Goal: Task Accomplishment & Management: Manage account settings

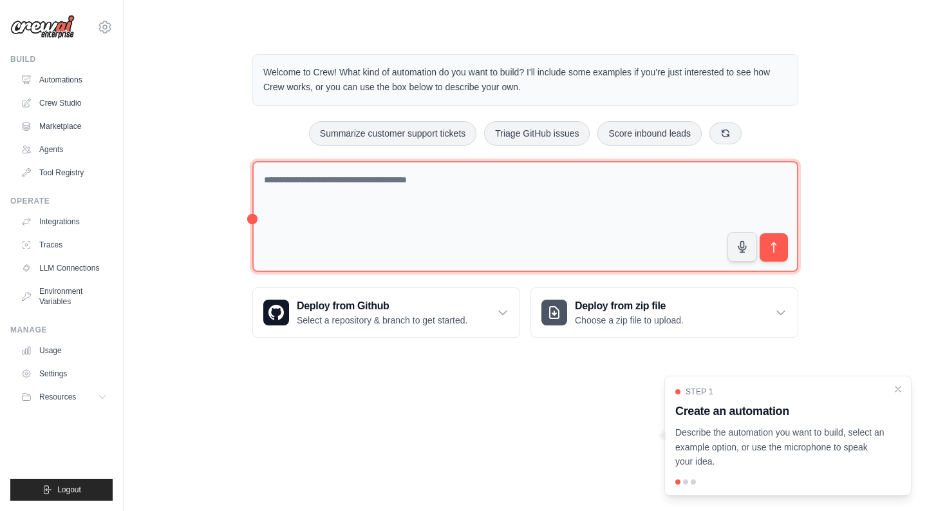
click at [514, 186] on textarea at bounding box center [525, 216] width 546 height 111
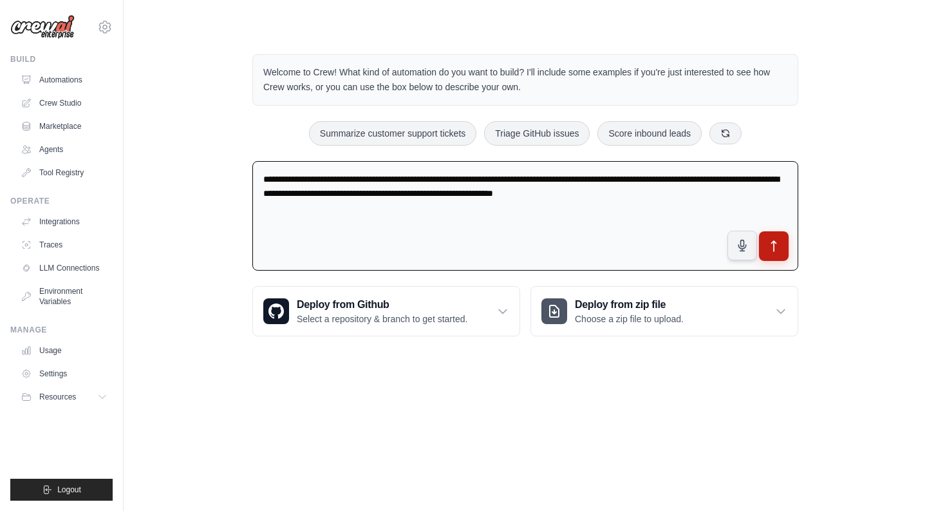
type textarea "**********"
click at [773, 236] on button "submit" at bounding box center [774, 246] width 30 height 30
click at [48, 81] on link "Automations" at bounding box center [65, 80] width 97 height 21
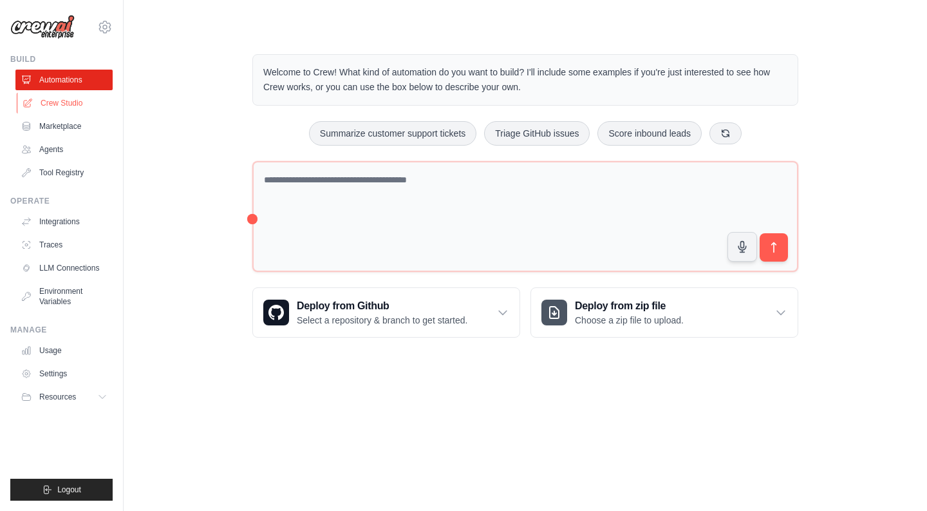
click at [48, 100] on link "Crew Studio" at bounding box center [65, 103] width 97 height 21
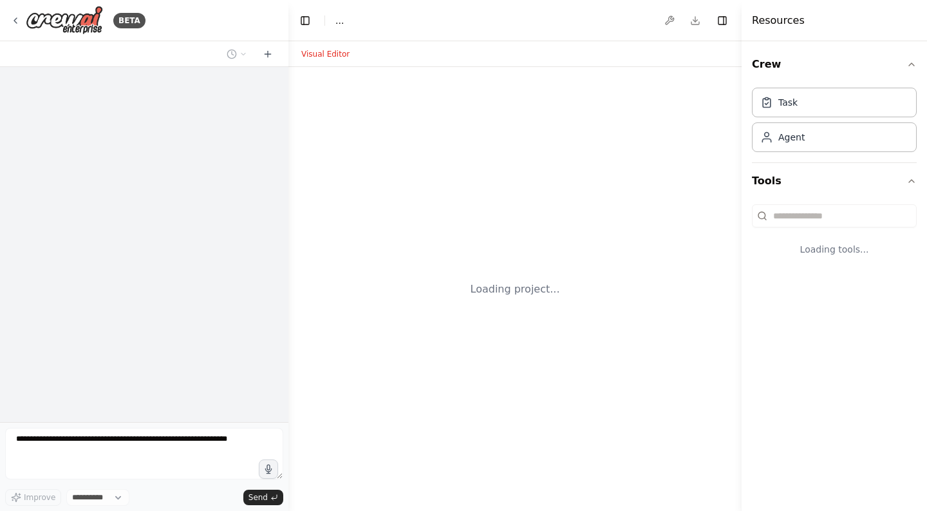
select select "****"
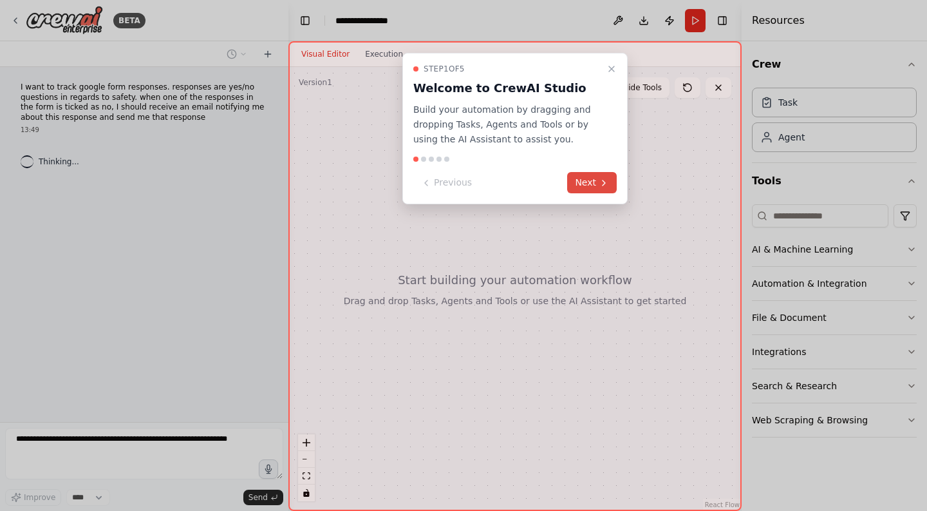
click at [593, 184] on button "Next" at bounding box center [592, 182] width 50 height 21
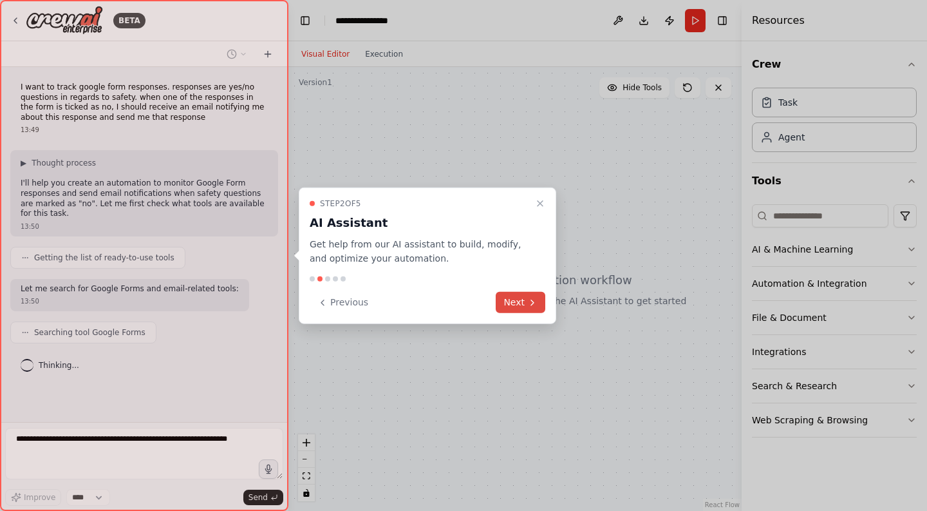
click at [534, 304] on icon at bounding box center [532, 302] width 10 height 10
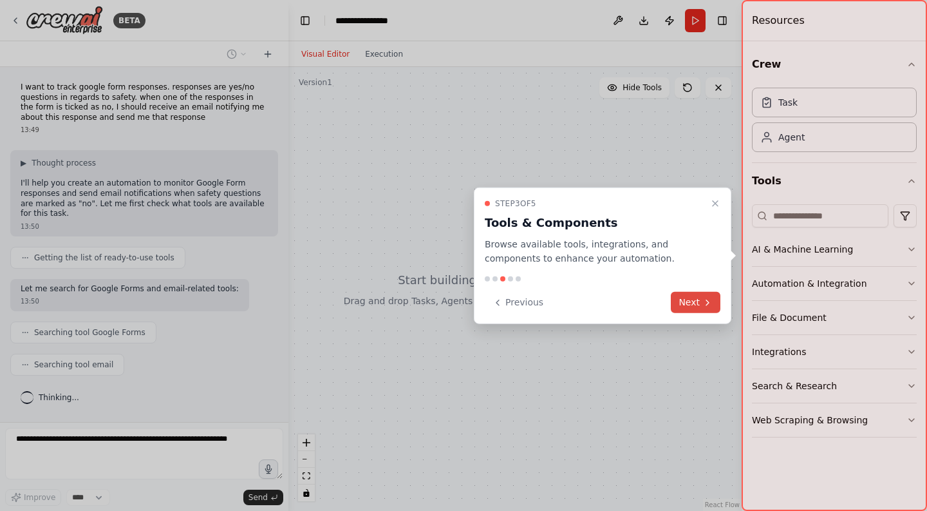
click at [706, 301] on icon at bounding box center [708, 302] width 10 height 10
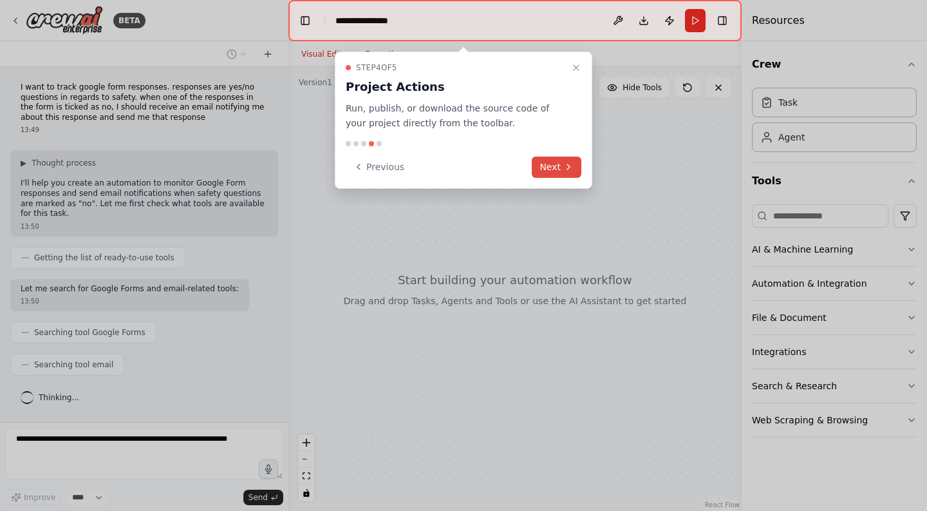
click at [552, 163] on button "Next" at bounding box center [557, 166] width 50 height 21
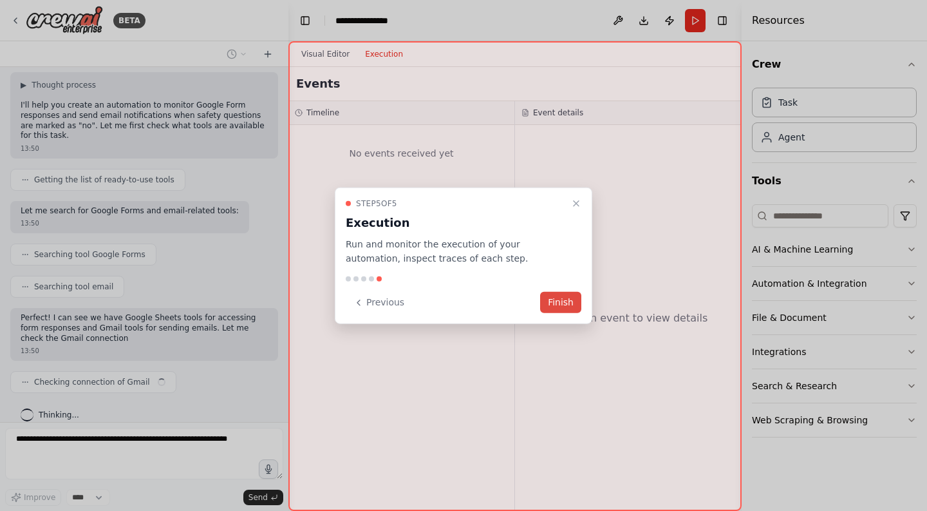
scroll to position [88, 0]
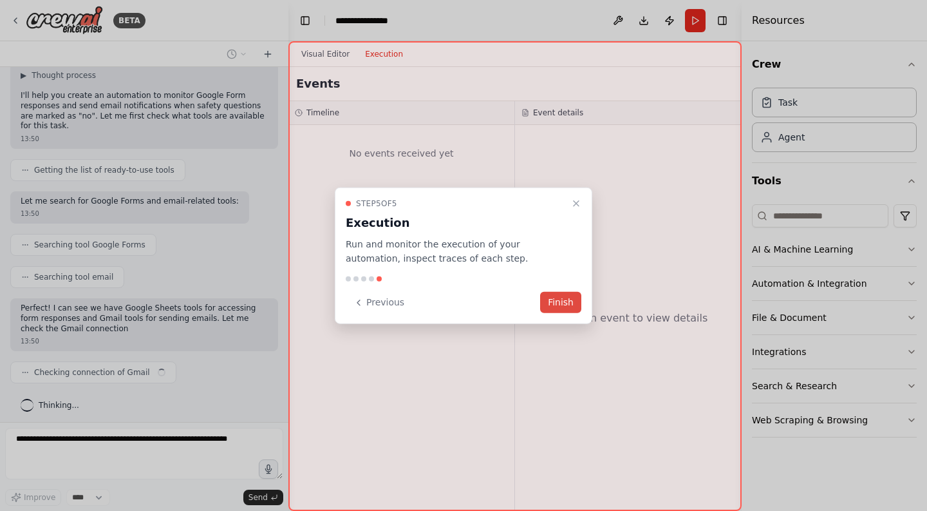
click at [576, 301] on button "Finish" at bounding box center [560, 302] width 41 height 21
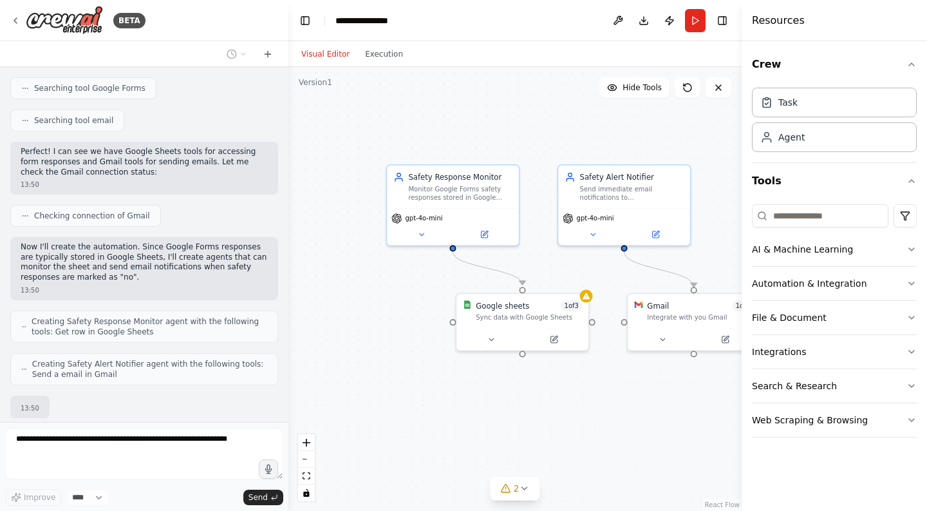
scroll to position [319, 0]
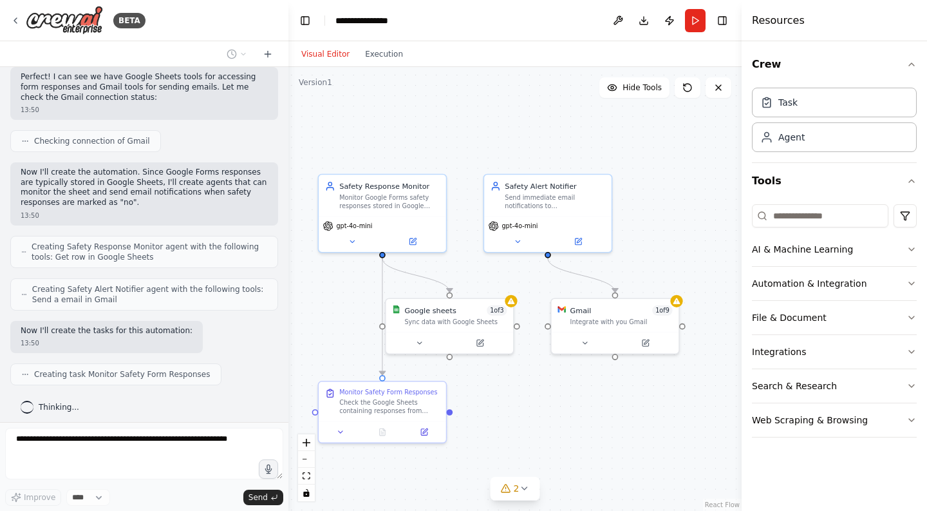
drag, startPoint x: 680, startPoint y: 424, endPoint x: 584, endPoint y: 426, distance: 96.0
click at [584, 426] on div ".deletable-edge-delete-btn { width: 20px; height: 20px; border: 0px solid #ffff…" at bounding box center [515, 289] width 453 height 444
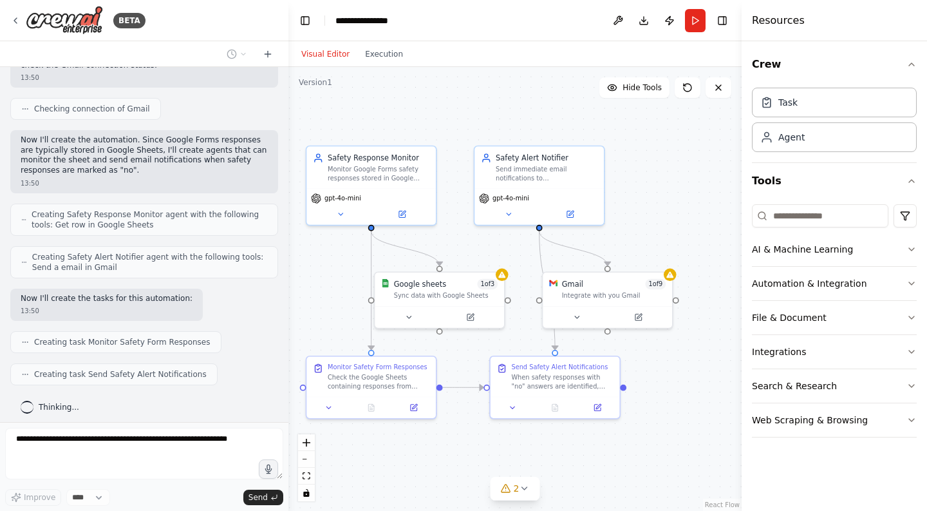
scroll to position [426, 0]
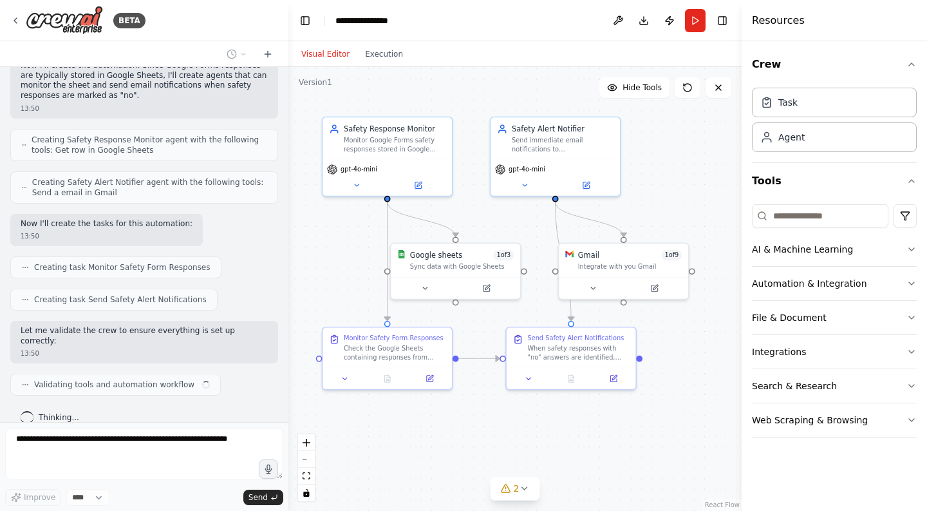
drag, startPoint x: 656, startPoint y: 409, endPoint x: 684, endPoint y: 355, distance: 60.5
click at [684, 355] on div ".deletable-edge-delete-btn { width: 20px; height: 20px; border: 0px solid #ffff…" at bounding box center [515, 289] width 453 height 444
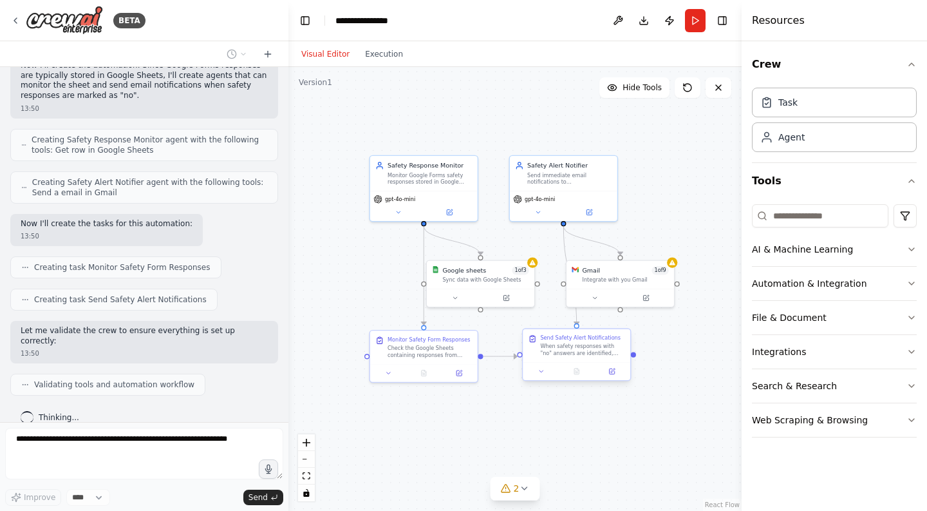
scroll to position [458, 0]
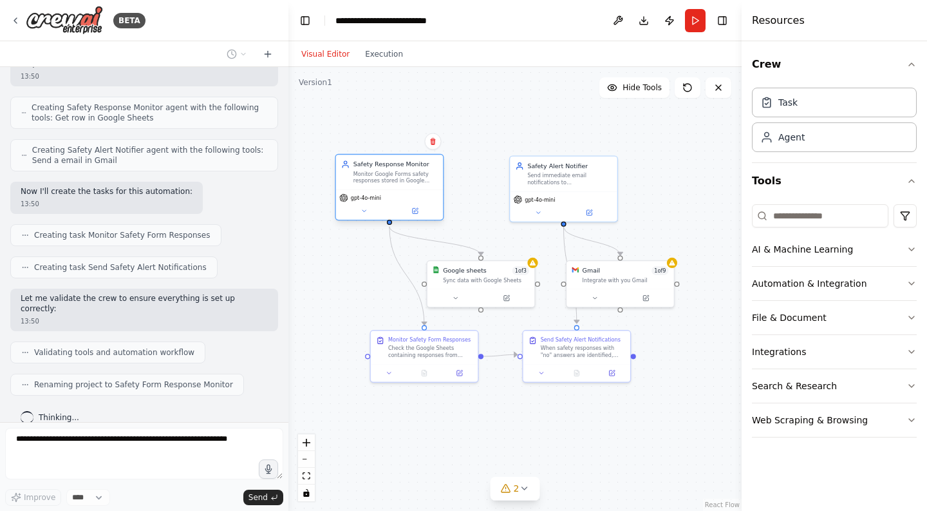
drag, startPoint x: 426, startPoint y: 175, endPoint x: 395, endPoint y: 175, distance: 30.9
click at [395, 175] on div "Monitor Google Forms safety responses stored in Google Sheets and identify any …" at bounding box center [396, 177] width 84 height 14
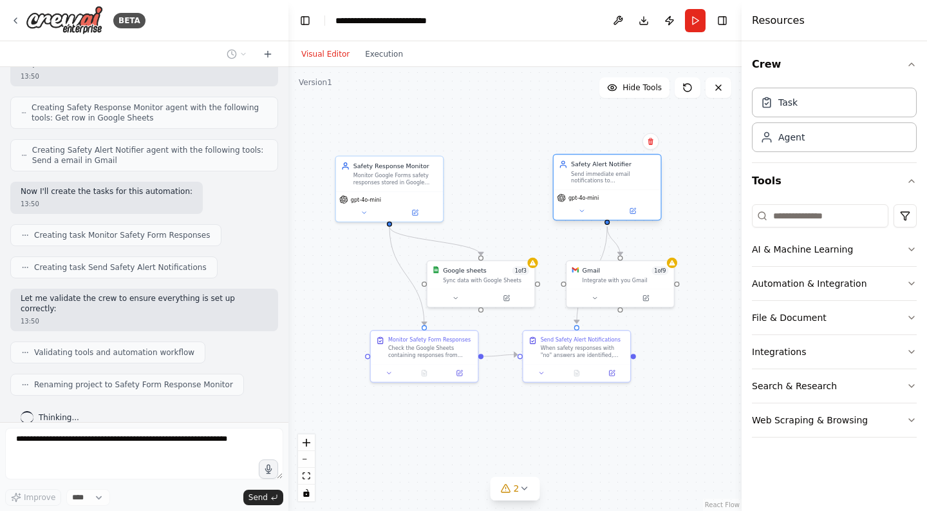
drag, startPoint x: 565, startPoint y: 174, endPoint x: 611, endPoint y: 173, distance: 45.7
click at [611, 173] on div "Send immediate email notifications to {notification_email} when safety response…" at bounding box center [613, 177] width 84 height 14
drag, startPoint x: 469, startPoint y: 292, endPoint x: 482, endPoint y: 268, distance: 27.4
click at [482, 268] on button at bounding box center [468, 270] width 49 height 10
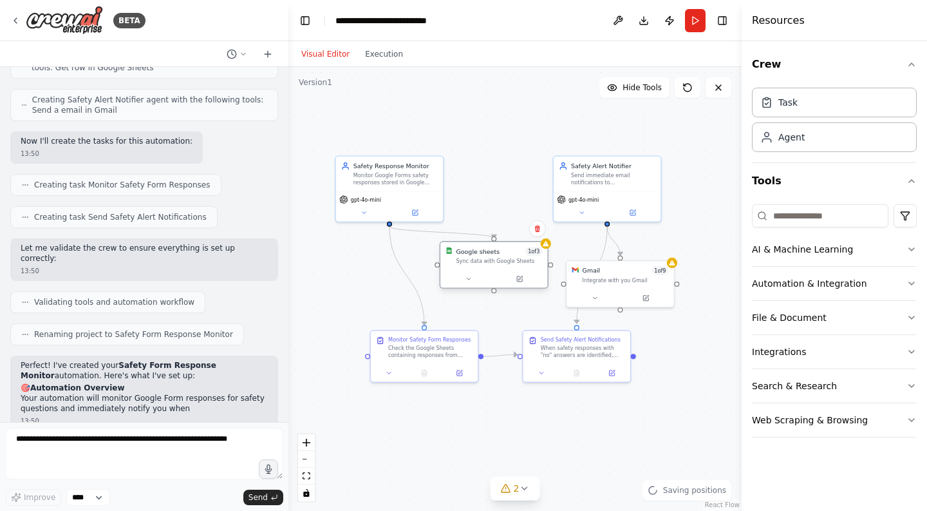
drag, startPoint x: 504, startPoint y: 256, endPoint x: 498, endPoint y: 270, distance: 16.2
click at [498, 265] on div "Sync data with Google Sheets" at bounding box center [499, 261] width 86 height 7
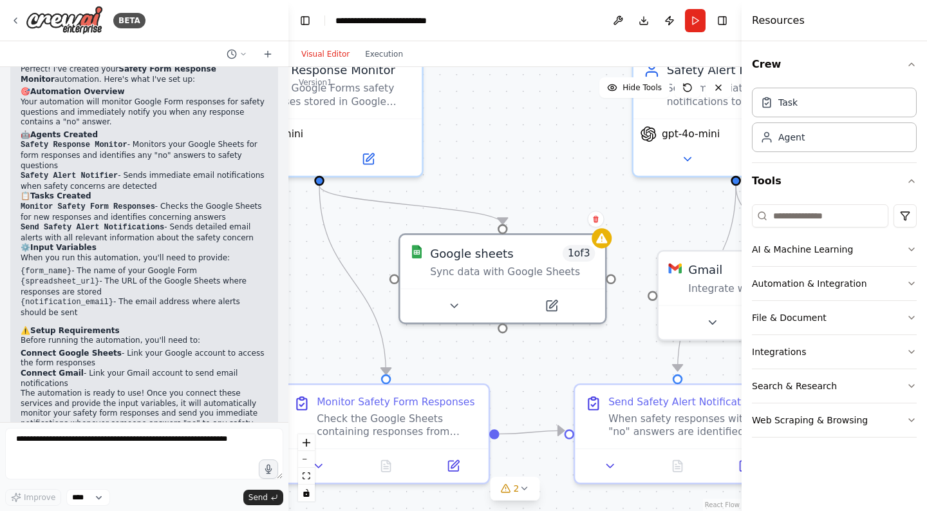
scroll to position [804, 0]
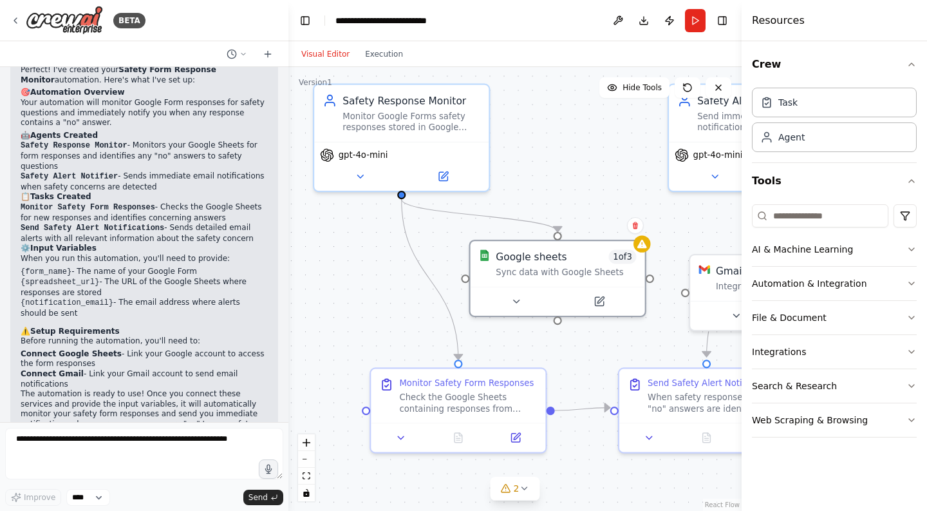
drag, startPoint x: 511, startPoint y: 128, endPoint x: 583, endPoint y: 173, distance: 85.6
click at [583, 173] on div ".deletable-edge-delete-btn { width: 20px; height: 20px; border: 0px solid #ffff…" at bounding box center [515, 289] width 453 height 444
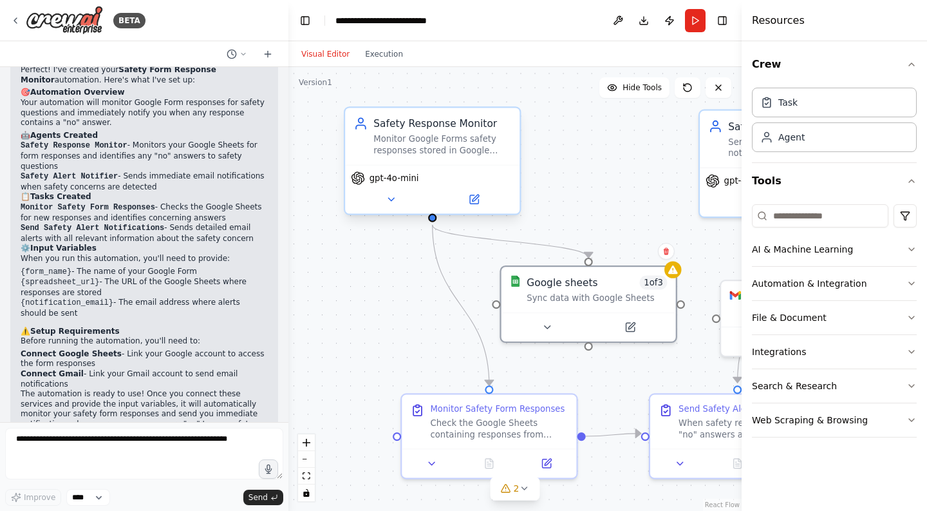
click at [448, 150] on div "Monitor Google Forms safety responses stored in Google Sheets and identify any …" at bounding box center [443, 144] width 138 height 23
click at [441, 149] on div "Monitor Google Forms safety responses stored in Google Sheets and identify any …" at bounding box center [443, 144] width 138 height 23
click at [392, 205] on icon at bounding box center [391, 200] width 12 height 12
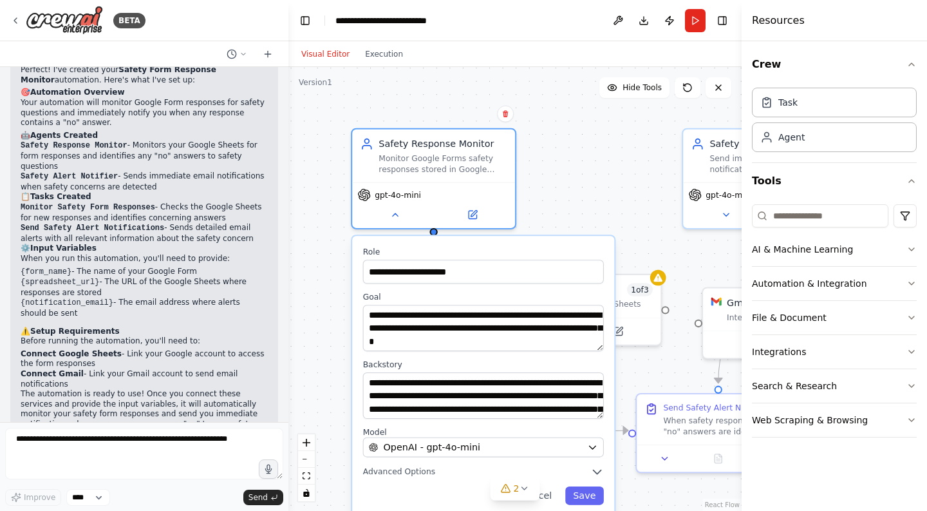
click at [554, 184] on div "**********" at bounding box center [515, 289] width 453 height 444
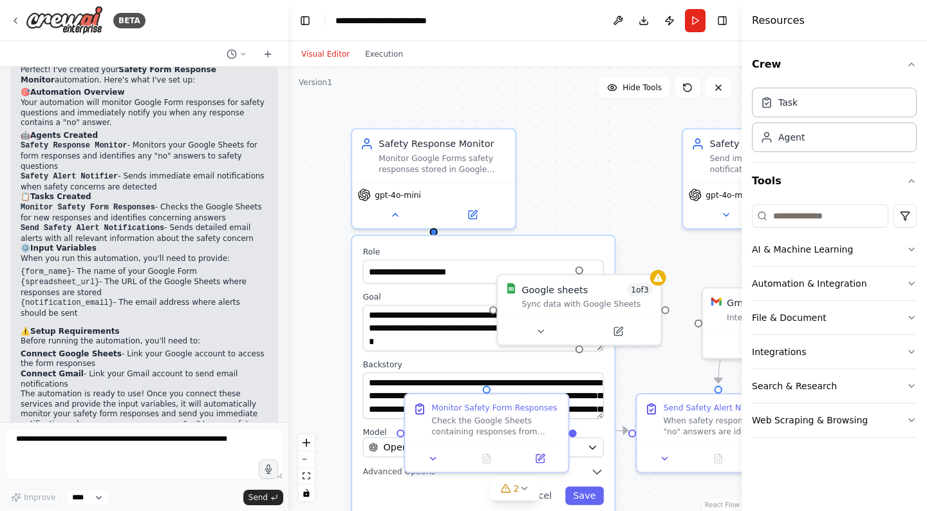
click at [586, 191] on div "**********" at bounding box center [515, 289] width 453 height 444
click at [66, 24] on img at bounding box center [64, 20] width 77 height 29
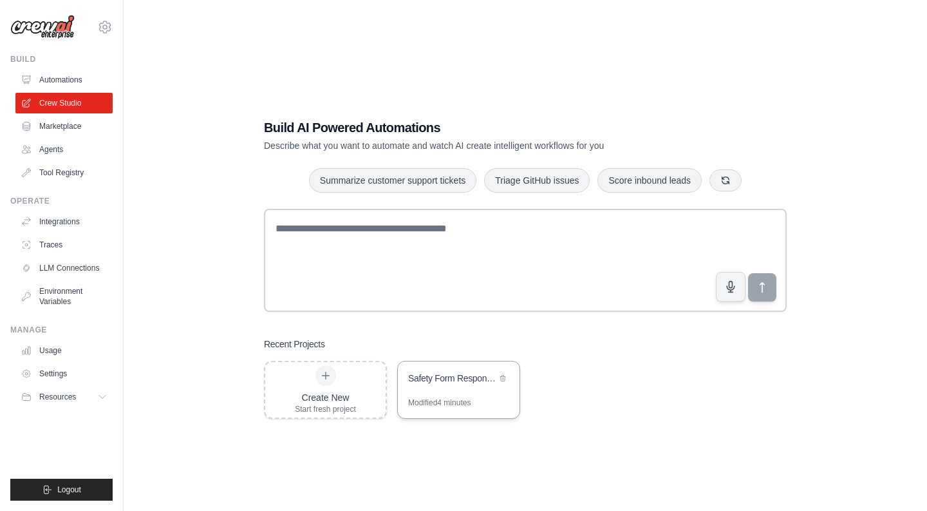
click at [453, 377] on div "Safety Form Response Monitor" at bounding box center [452, 378] width 88 height 13
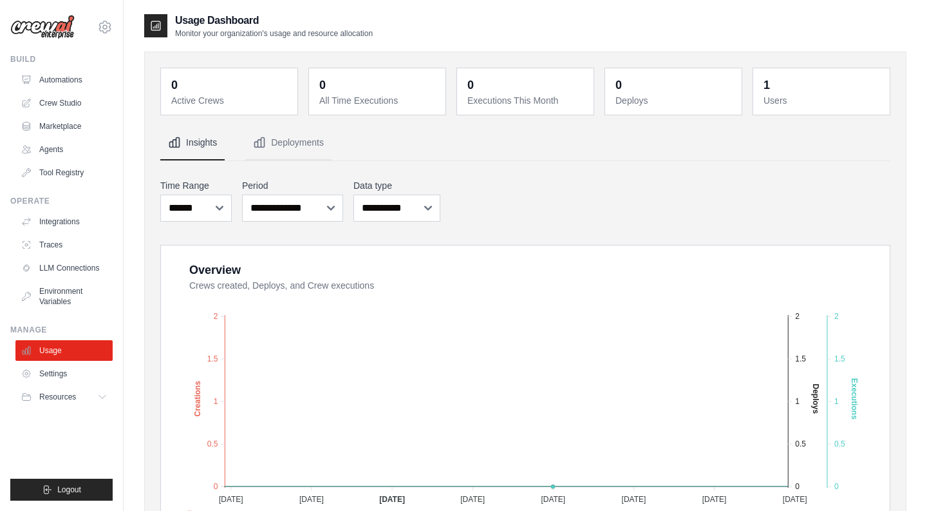
click at [40, 28] on img at bounding box center [42, 27] width 64 height 24
click at [27, 66] on div "Build Automations Crew Studio Marketplace Agents" at bounding box center [61, 118] width 102 height 129
click at [86, 401] on button "Resources" at bounding box center [65, 396] width 97 height 21
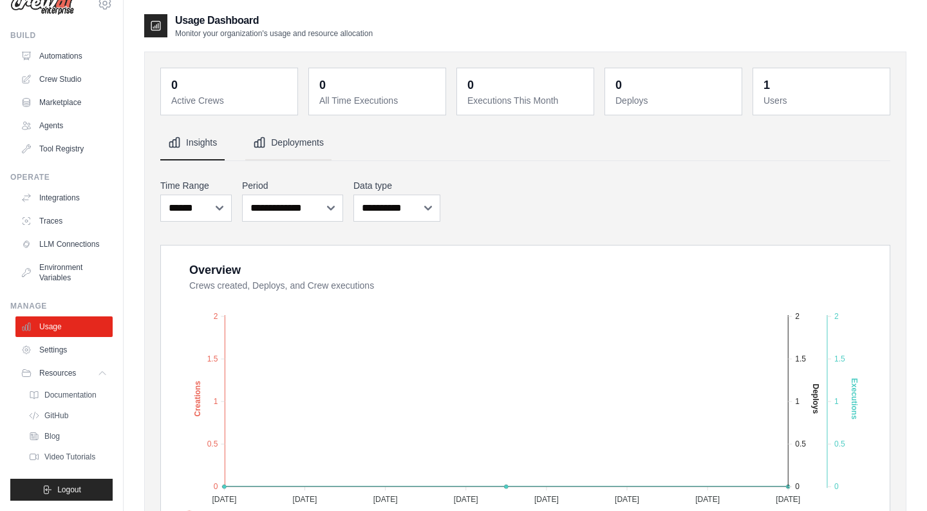
click at [277, 151] on button "Deployments" at bounding box center [288, 143] width 86 height 35
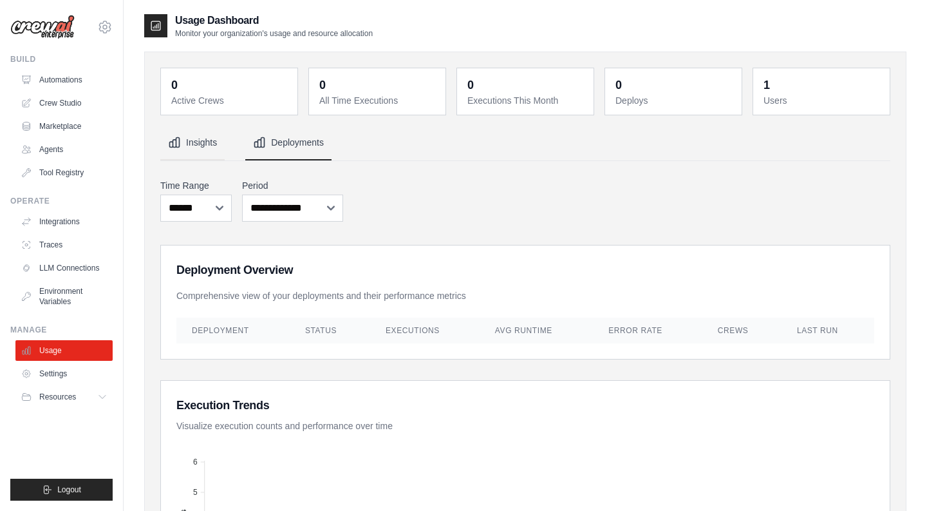
click at [209, 147] on button "Insights" at bounding box center [192, 143] width 64 height 35
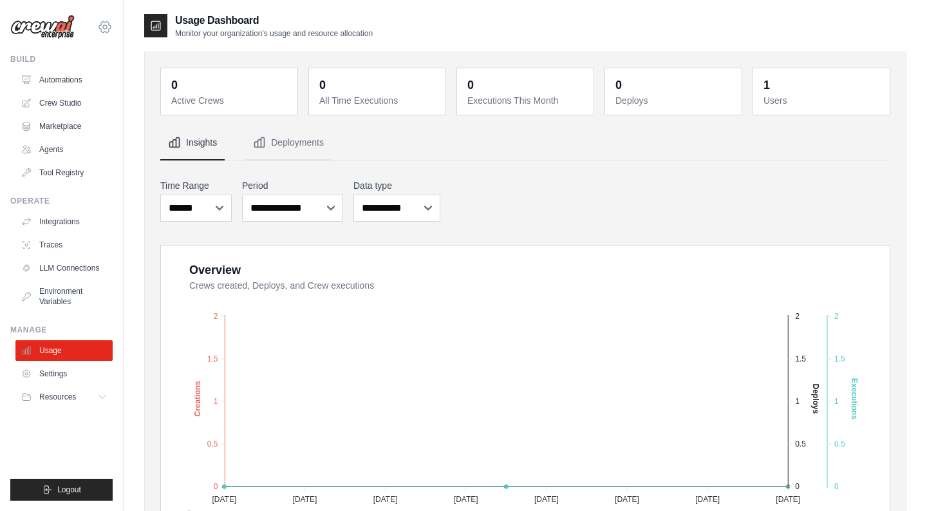
click at [108, 26] on icon at bounding box center [104, 26] width 15 height 15
click at [92, 55] on div "civanov@pps-essentials.co.uk" at bounding box center [105, 55] width 93 height 13
click at [78, 88] on link "Settings" at bounding box center [104, 86] width 113 height 23
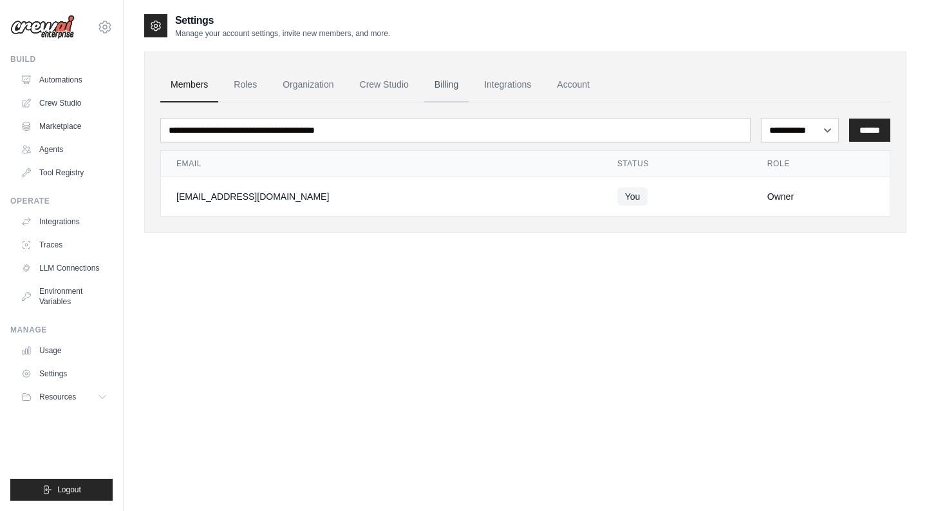
click at [439, 91] on link "Billing" at bounding box center [446, 85] width 44 height 35
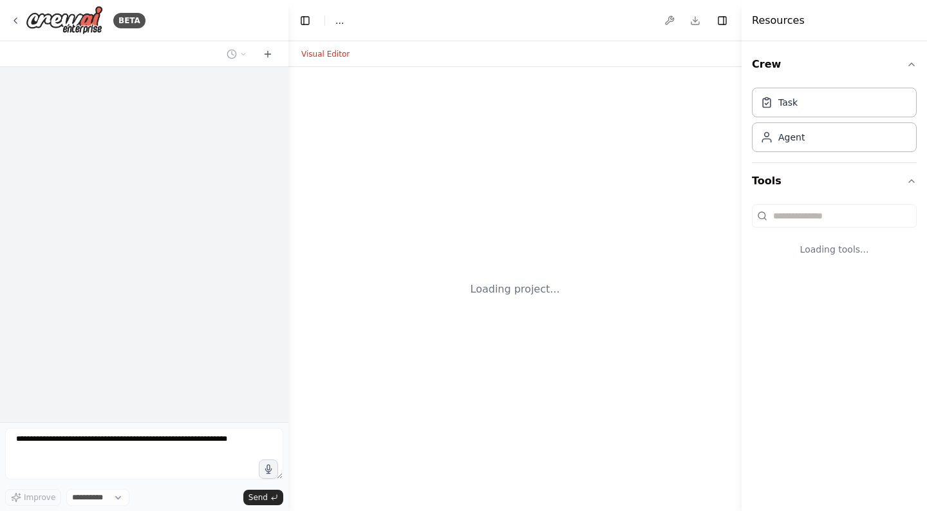
select select "****"
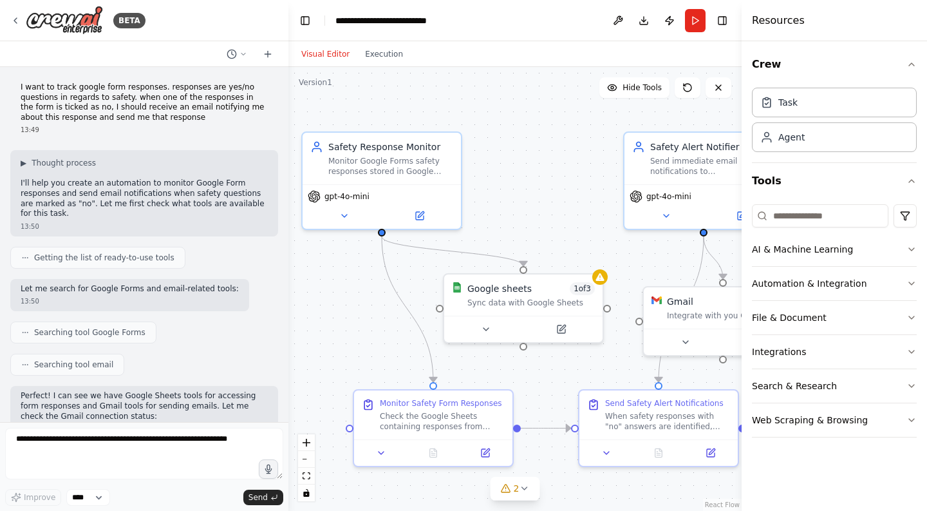
scroll to position [804, 0]
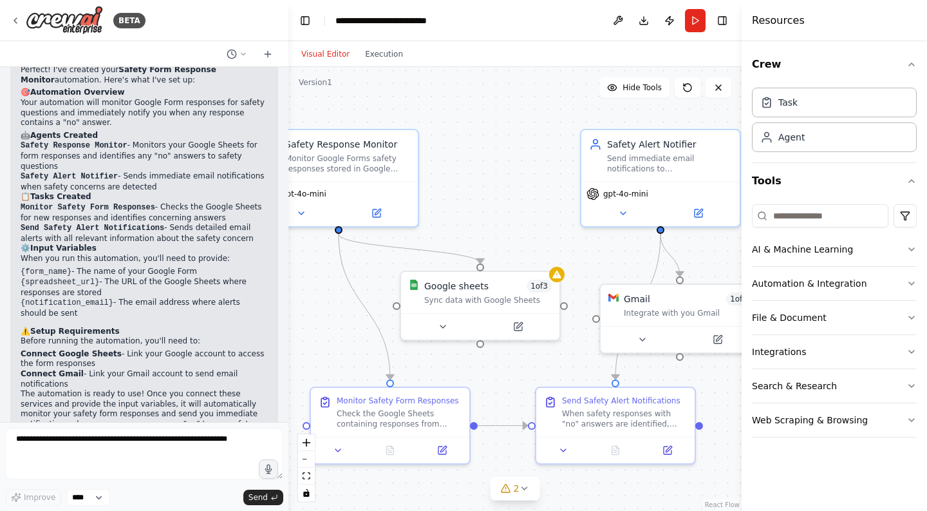
drag, startPoint x: 534, startPoint y: 198, endPoint x: 489, endPoint y: 196, distance: 44.5
click at [489, 196] on div ".deletable-edge-delete-btn { width: 20px; height: 20px; border: 0px solid #ffff…" at bounding box center [515, 289] width 453 height 444
click at [558, 279] on div "Google sheets 1 of 3 Sync data with Google Sheets" at bounding box center [479, 289] width 158 height 41
click at [837, 252] on button "AI & Machine Learning" at bounding box center [834, 248] width 165 height 33
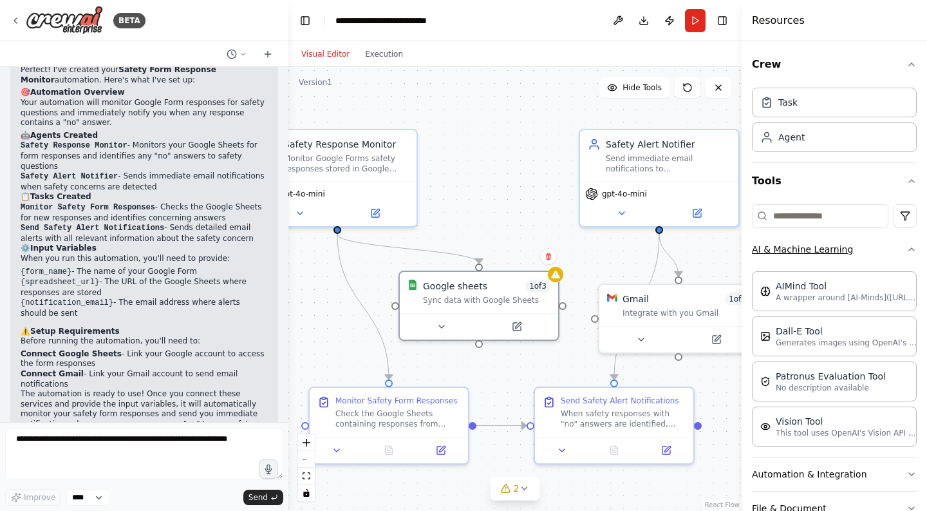
click at [837, 252] on button "AI & Machine Learning" at bounding box center [834, 248] width 165 height 33
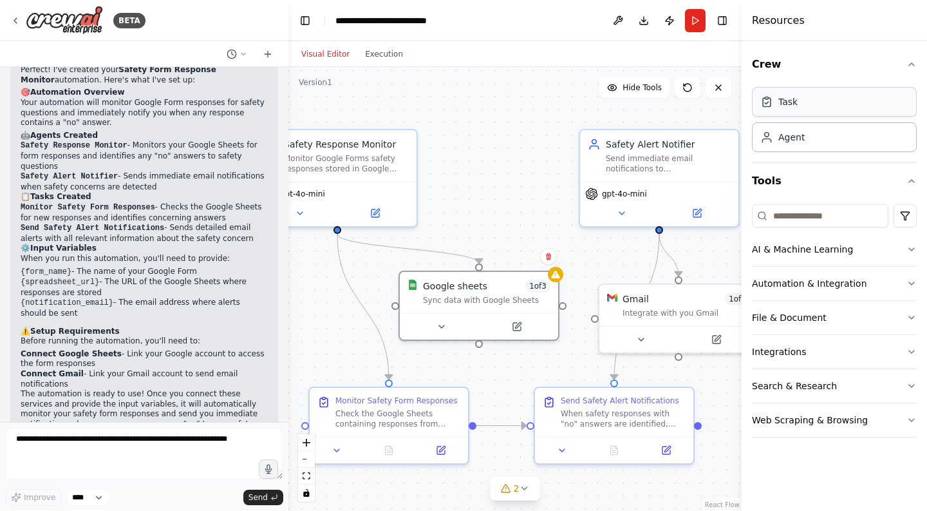
click at [817, 116] on div "Task" at bounding box center [834, 102] width 165 height 30
click at [813, 136] on div "Agent" at bounding box center [834, 137] width 165 height 30
